Goal: Information Seeking & Learning: Learn about a topic

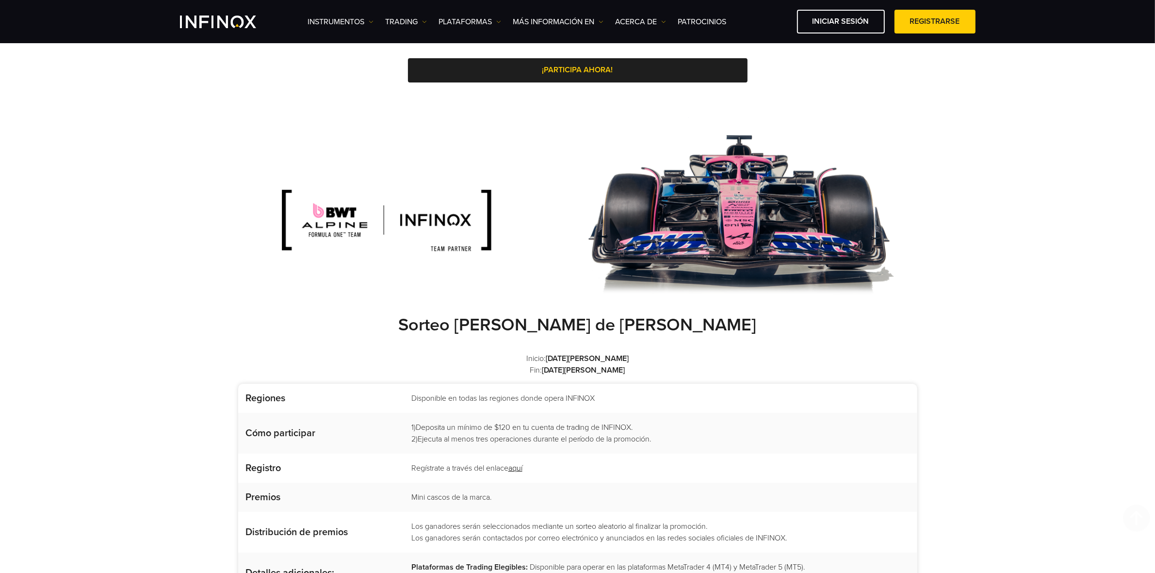
scroll to position [788, 0]
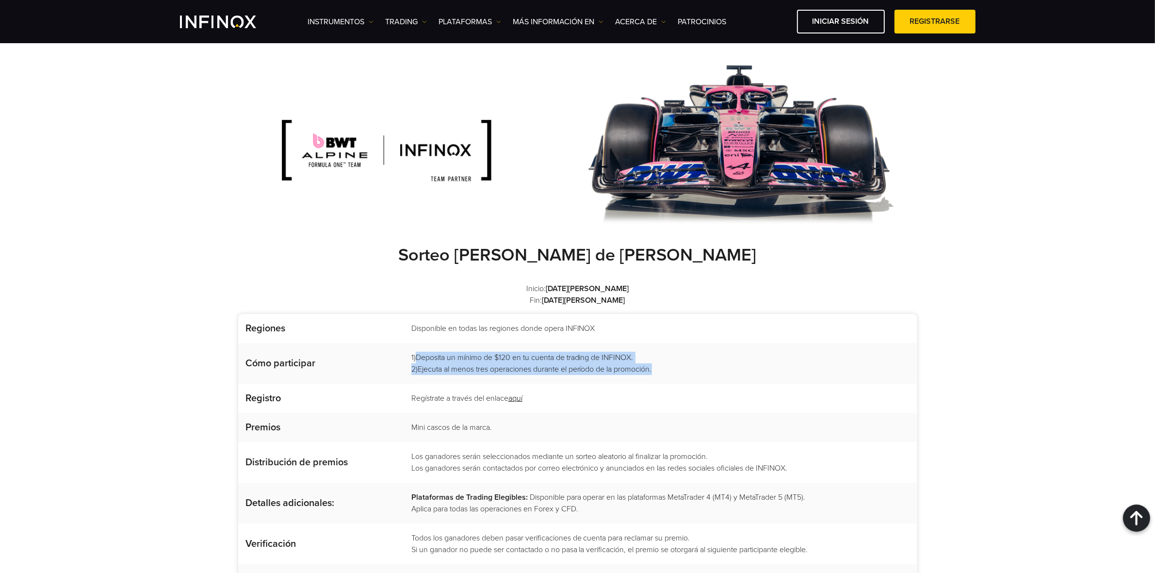
drag, startPoint x: 619, startPoint y: 362, endPoint x: 616, endPoint y: 350, distance: 12.5
click at [413, 352] on td "1) Deposita un mínimo de $120 en tu cuenta de trading de INFINOX. 2) Ejecuta al…" at bounding box center [660, 363] width 515 height 41
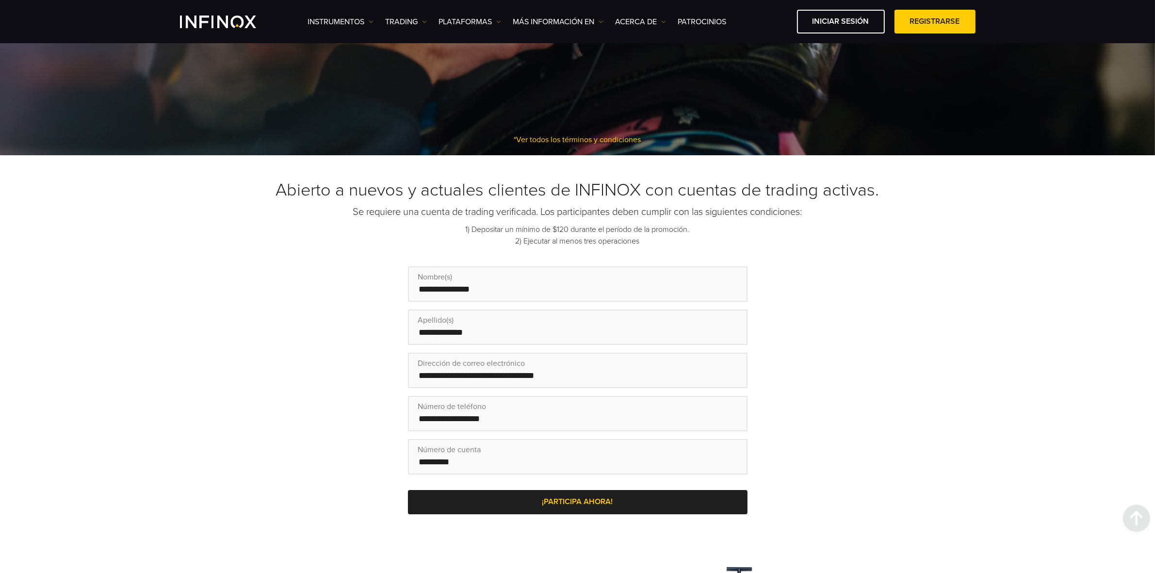
scroll to position [0, 0]
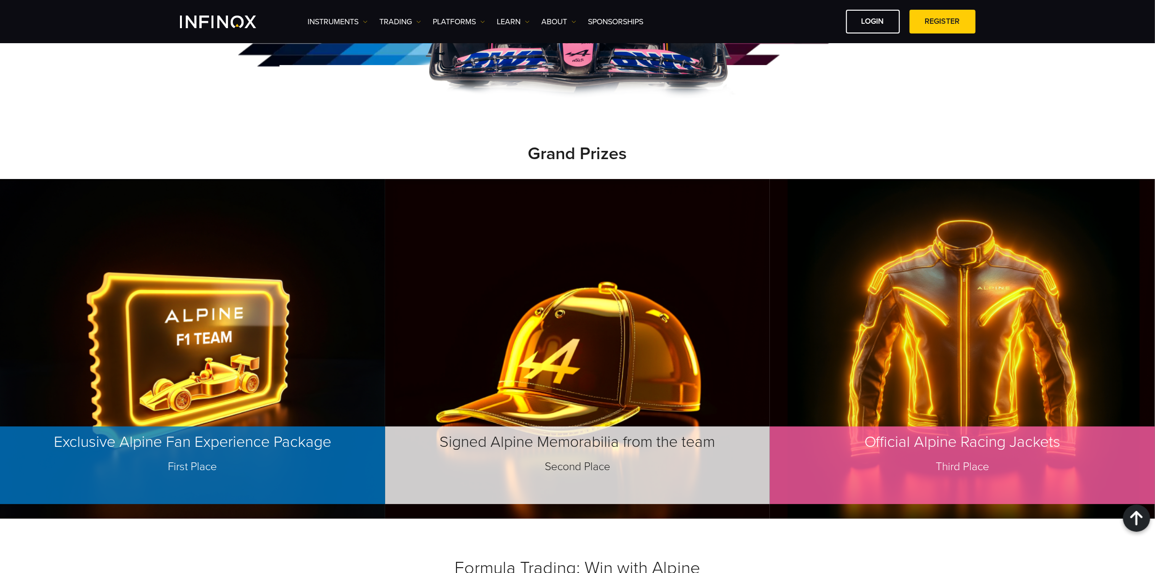
scroll to position [849, 0]
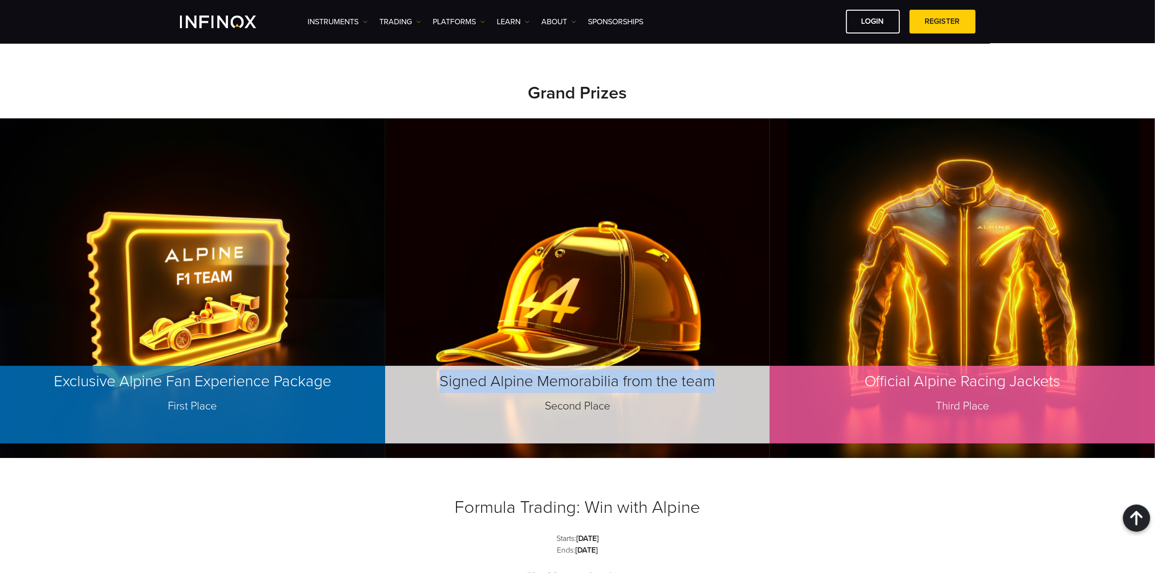
drag, startPoint x: 440, startPoint y: 330, endPoint x: 737, endPoint y: 335, distance: 297.5
click at [737, 366] on p "Signed Alpine Memorabilia from the team Second Place" at bounding box center [577, 405] width 385 height 78
copy p "Signed Alpine Memorabilia from the team"
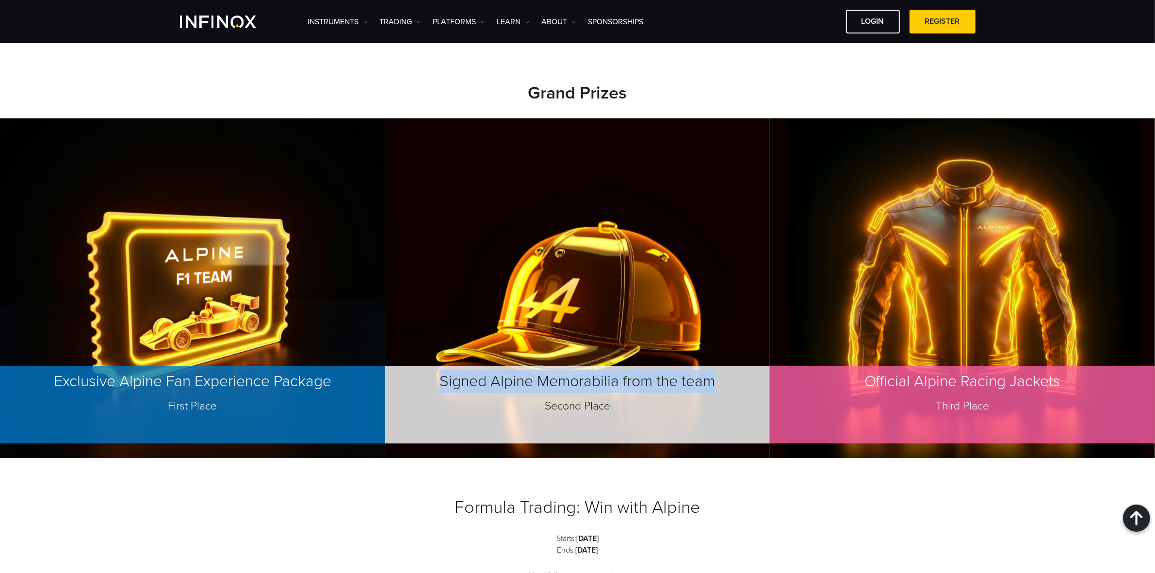
drag, startPoint x: 558, startPoint y: 499, endPoint x: 659, endPoint y: 477, distance: 103.3
click at [595, 545] on strong "[DATE]" at bounding box center [587, 550] width 22 height 10
copy strong "[DATE]"
drag, startPoint x: 439, startPoint y: 326, endPoint x: 742, endPoint y: 327, distance: 303.2
click at [742, 366] on p "Signed Alpine Memorabilia from the team Second Place" at bounding box center [577, 405] width 385 height 78
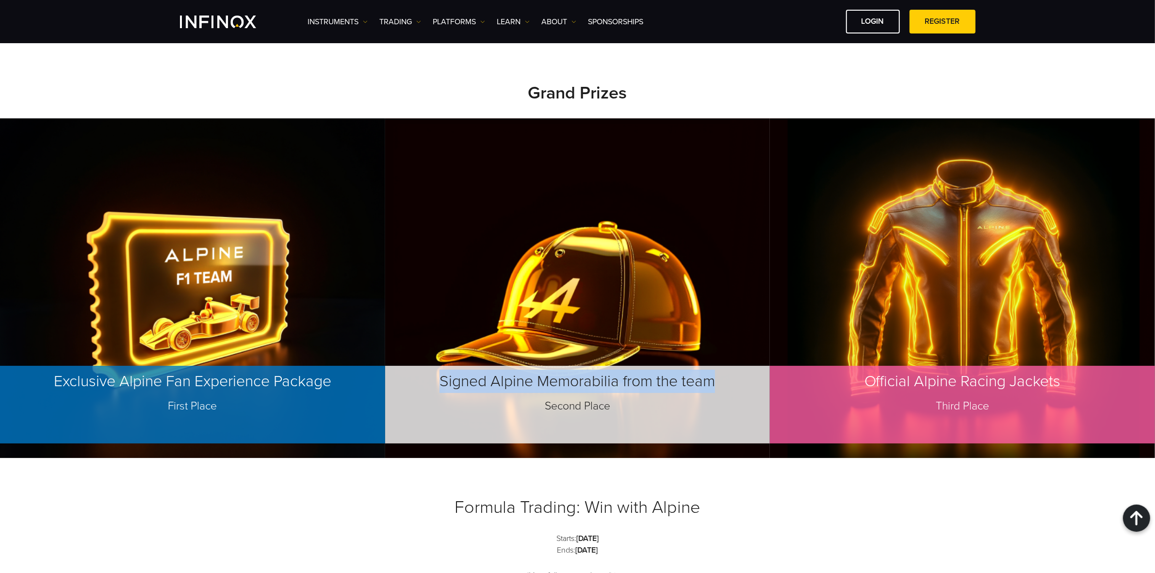
copy p "Signed Alpine Memorabilia from the team"
click at [874, 366] on p "Official Alpine Racing Jackets Third Place" at bounding box center [962, 405] width 385 height 78
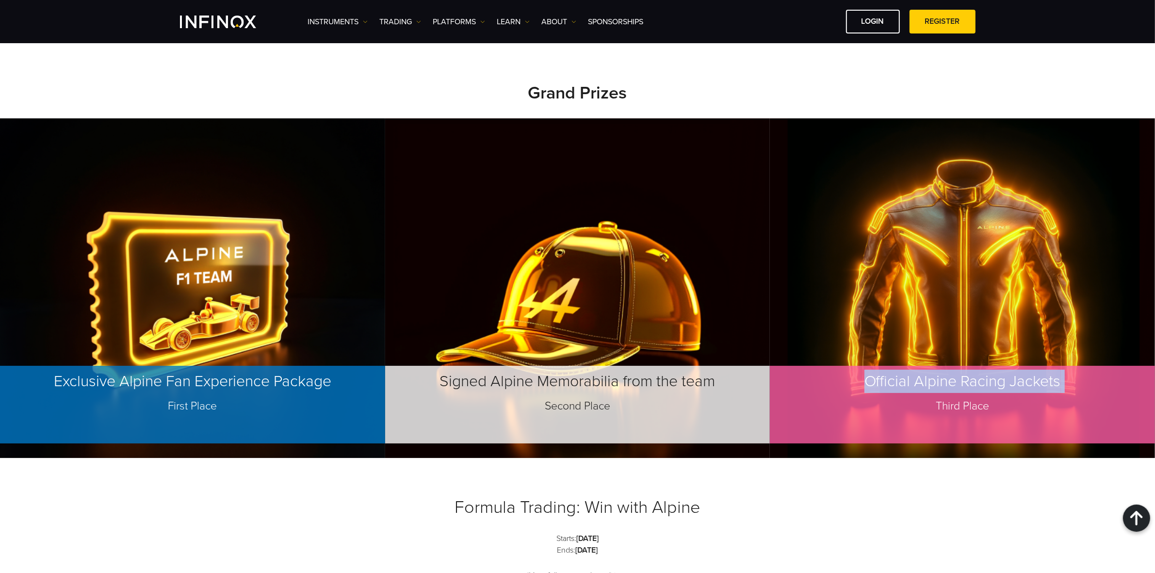
click at [874, 366] on p "Official Alpine Racing Jackets Third Place" at bounding box center [962, 405] width 385 height 78
copy p "Official Alpine Racing Jackets"
click at [959, 399] on span "Third Place" at bounding box center [962, 406] width 53 height 14
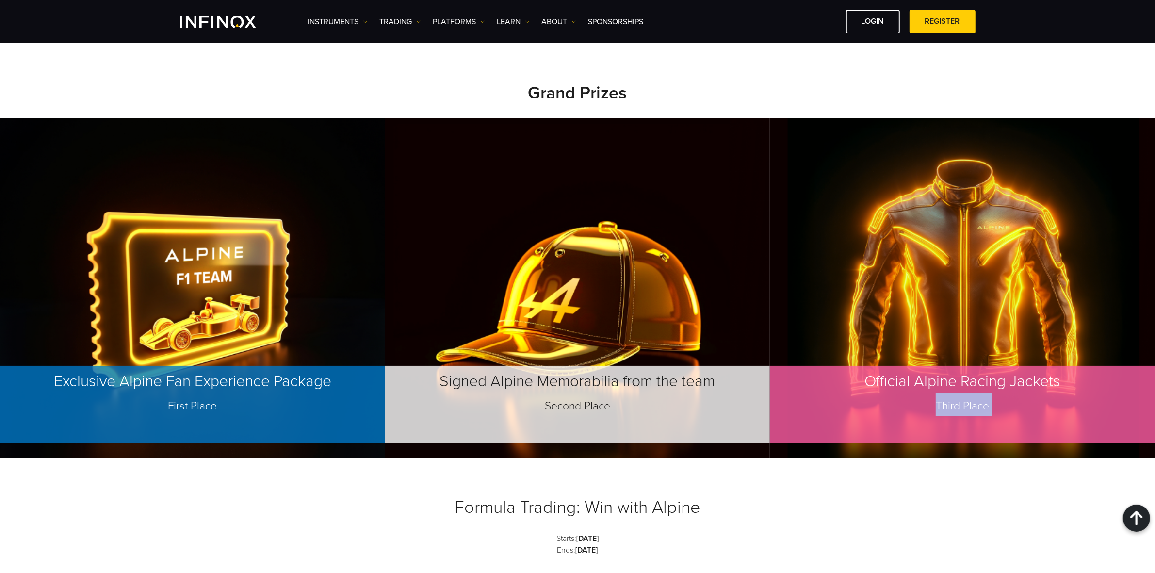
click at [959, 399] on span "Third Place" at bounding box center [962, 406] width 53 height 14
copy div "Third Place"
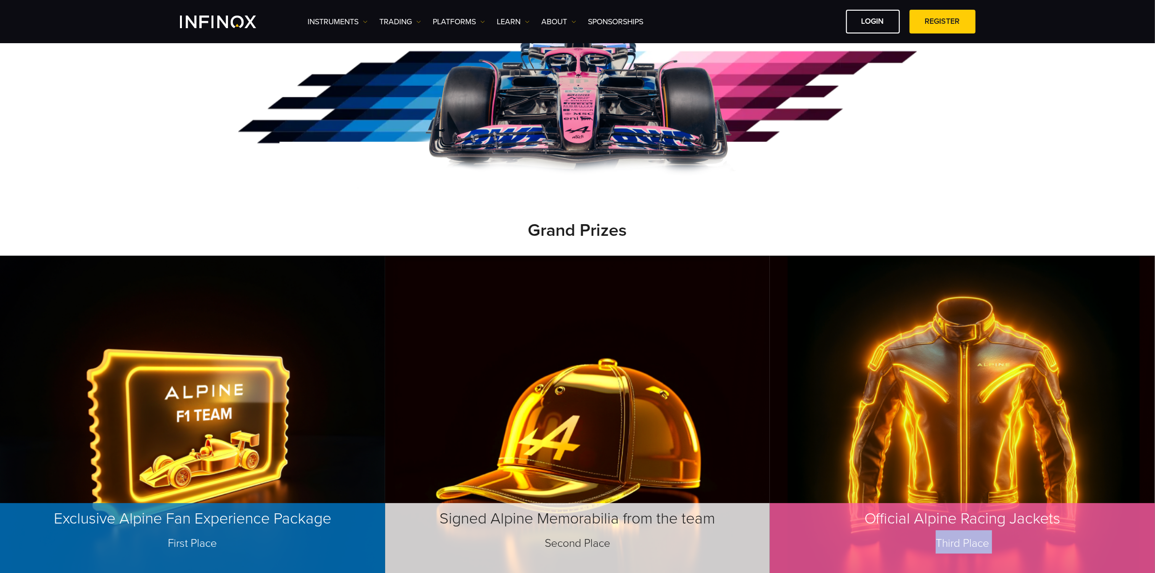
scroll to position [788, 0]
